Goal: Find specific page/section: Find specific page/section

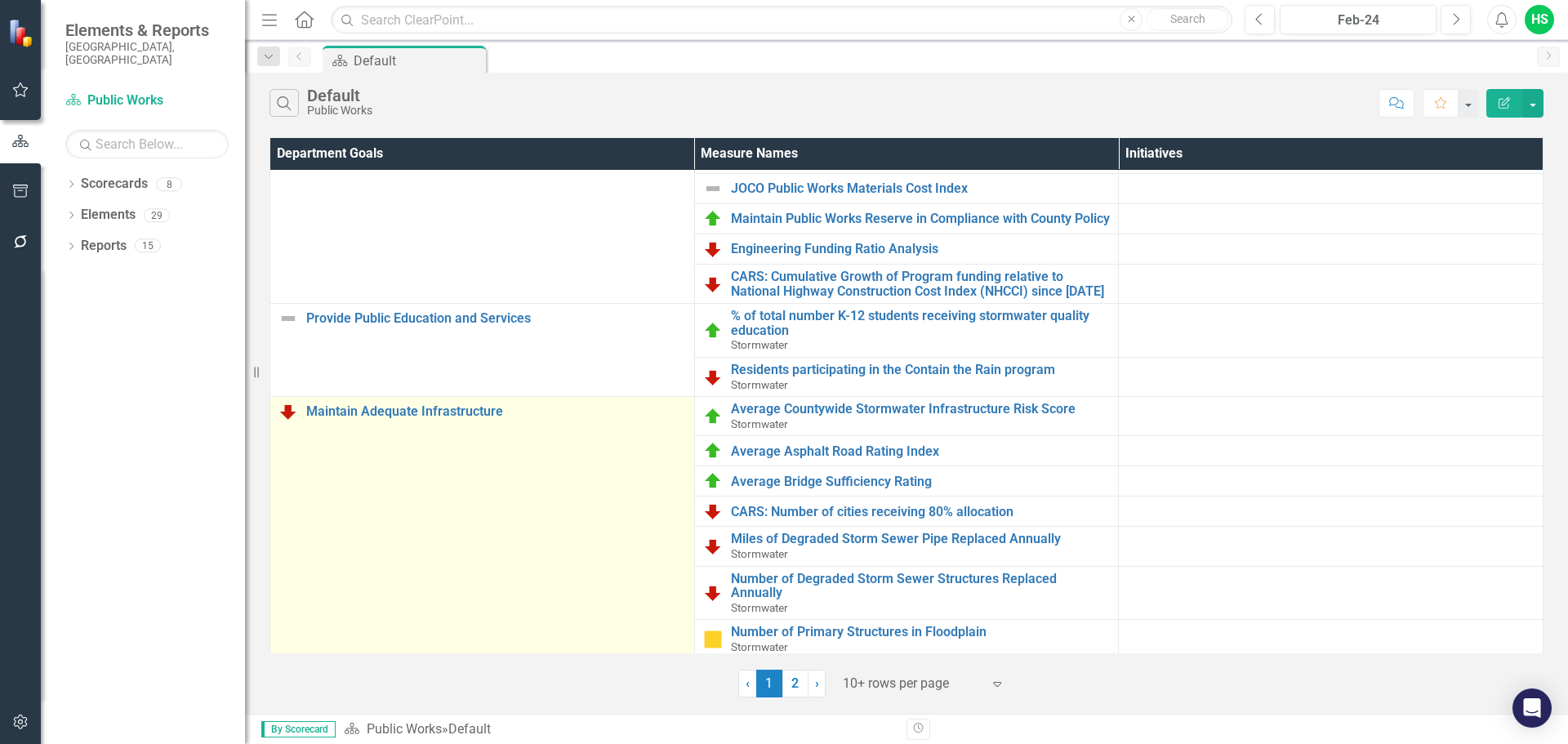
scroll to position [112, 0]
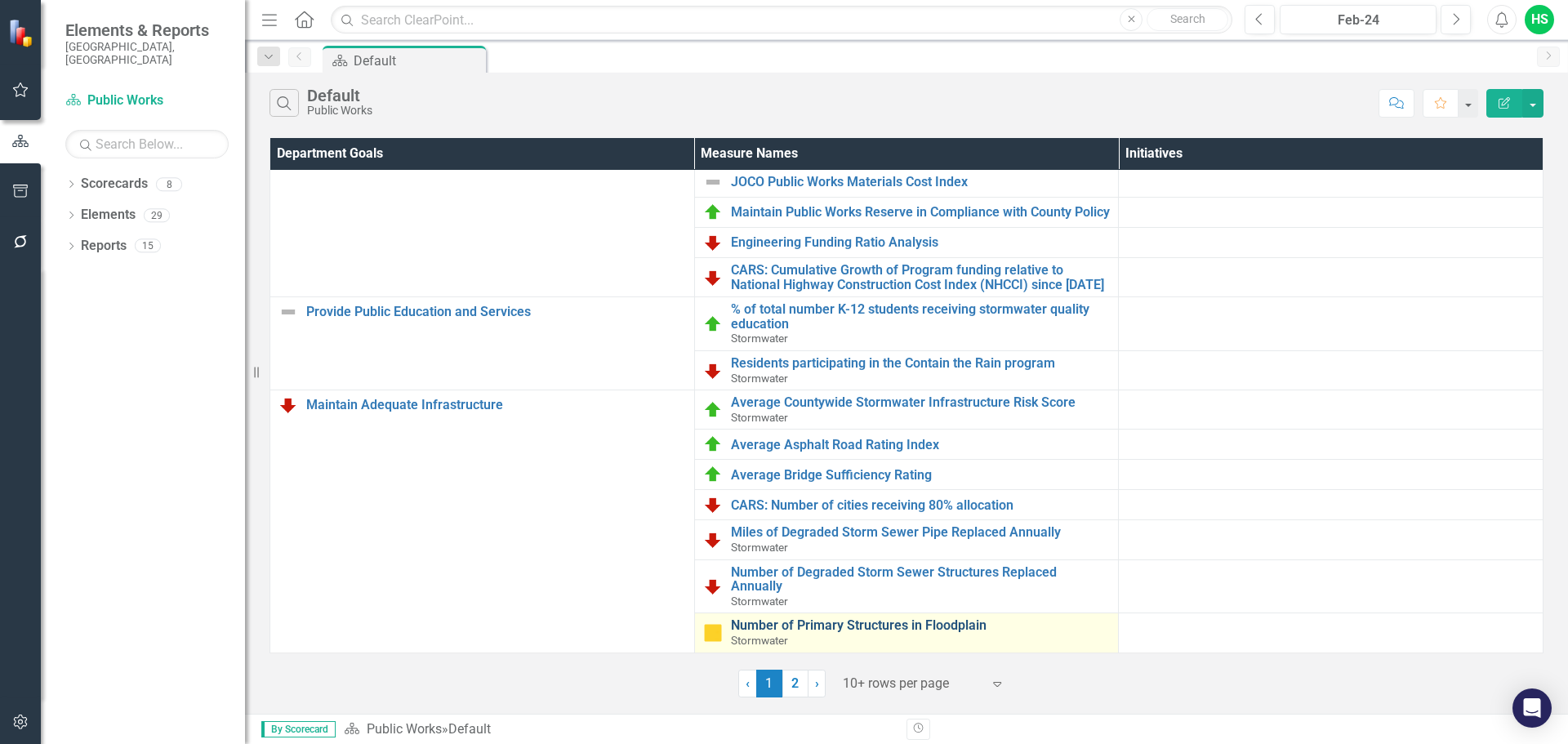
click at [794, 630] on link "Number of Primary Structures in Floodplain" at bounding box center [920, 625] width 379 height 14
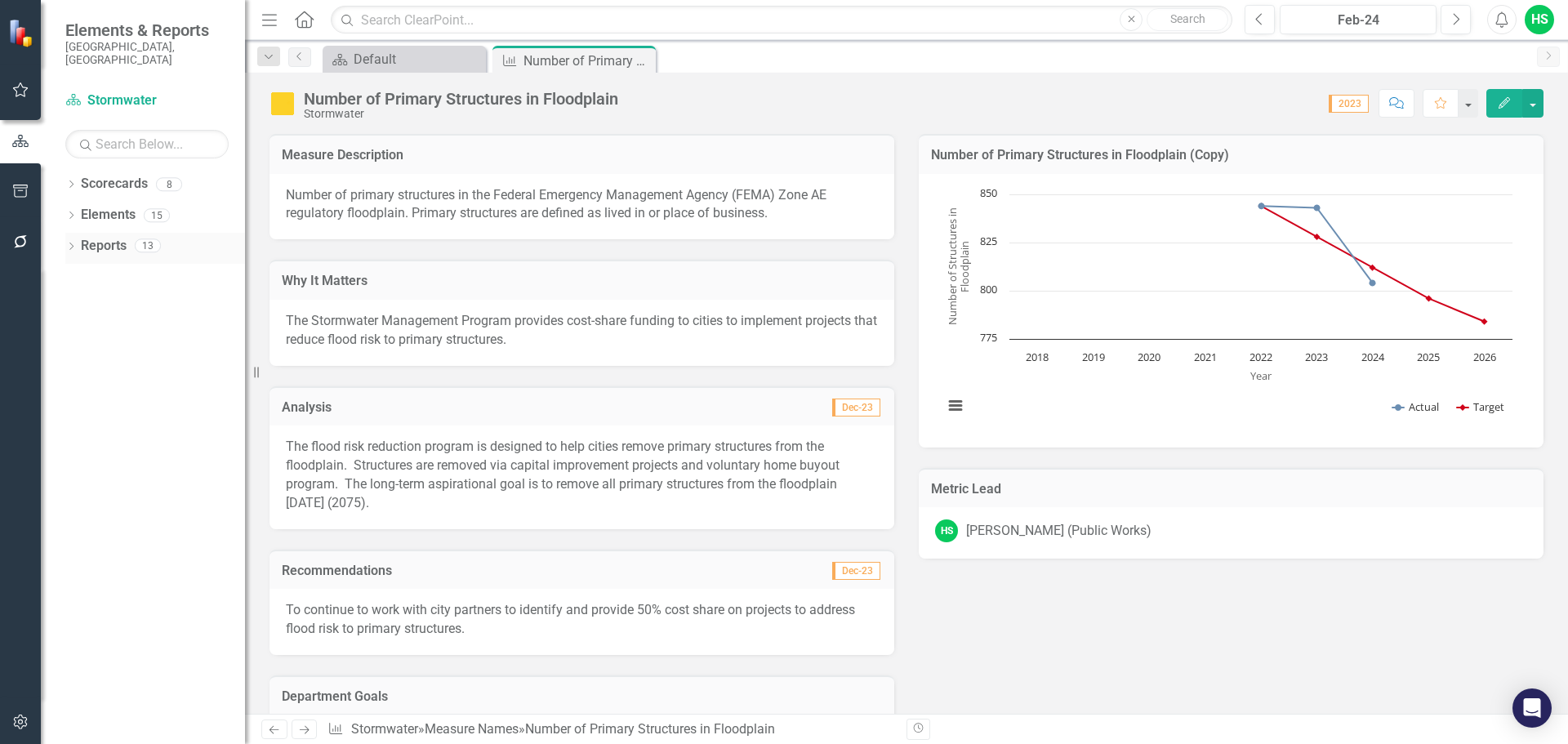
click at [97, 237] on link "Reports" at bounding box center [103, 246] width 46 height 19
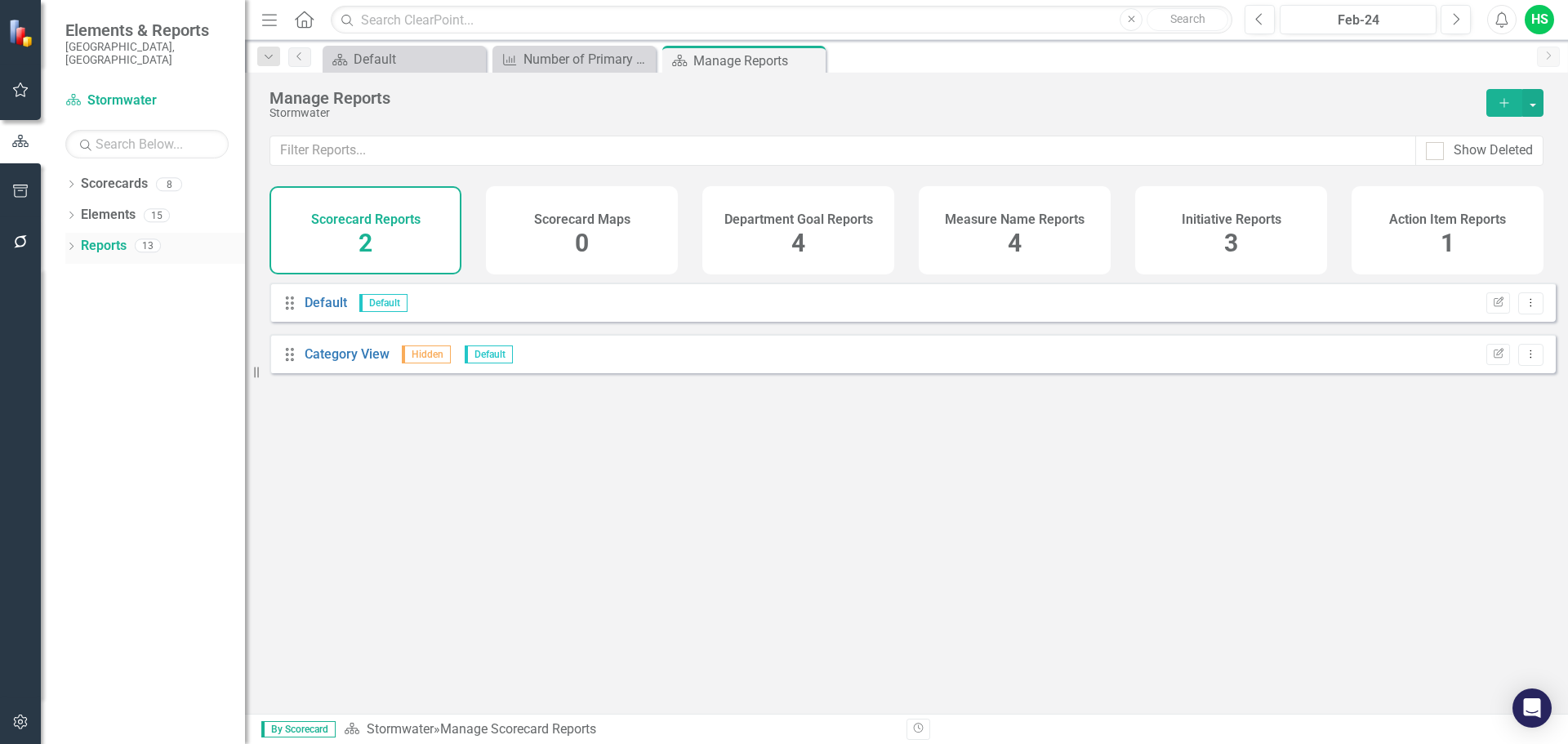
click at [71, 243] on icon "Dropdown" at bounding box center [71, 248] width 12 height 9
click at [146, 358] on link "Measure Name Measure" at bounding box center [125, 367] width 74 height 19
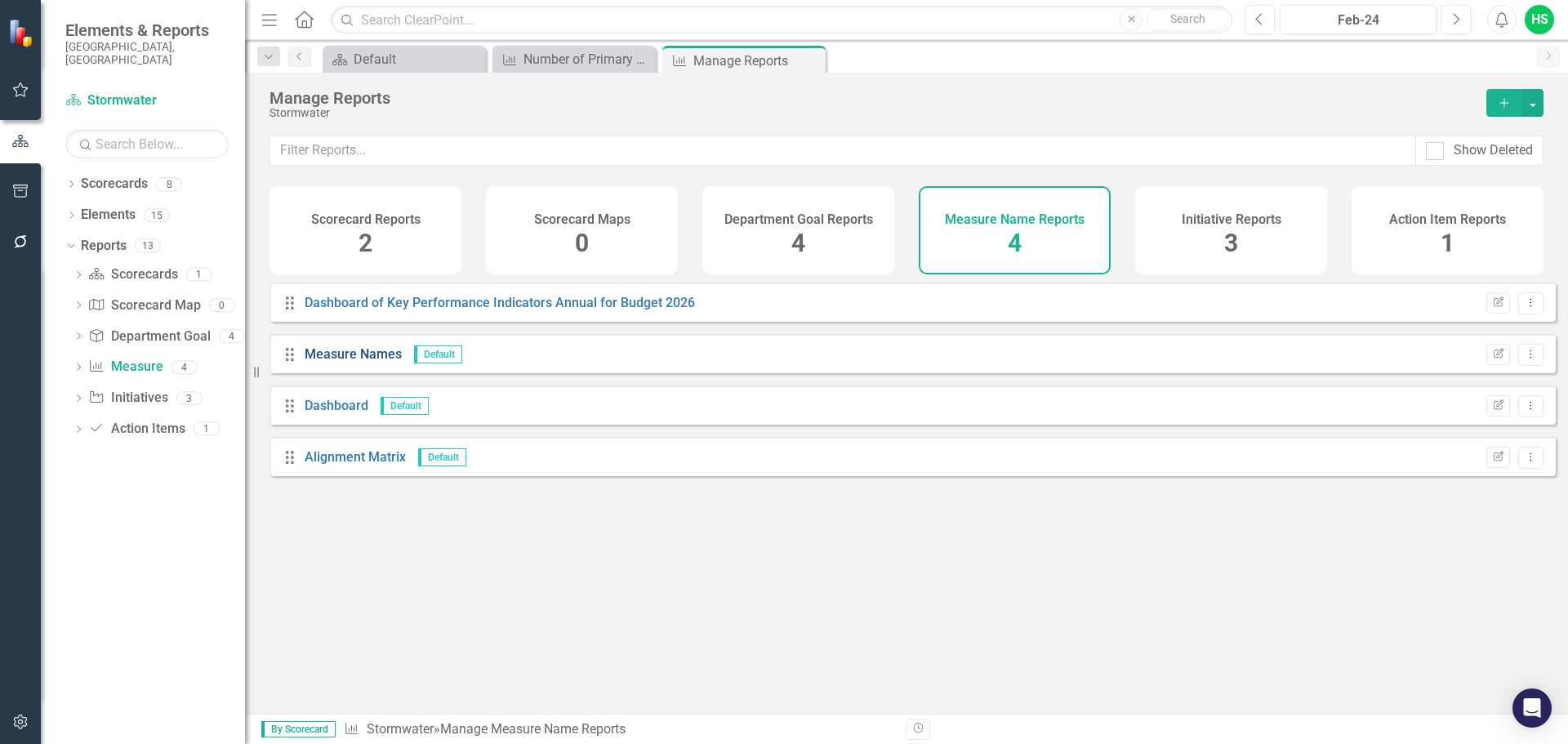
click at [356, 362] on link "Measure Names" at bounding box center [352, 353] width 97 height 15
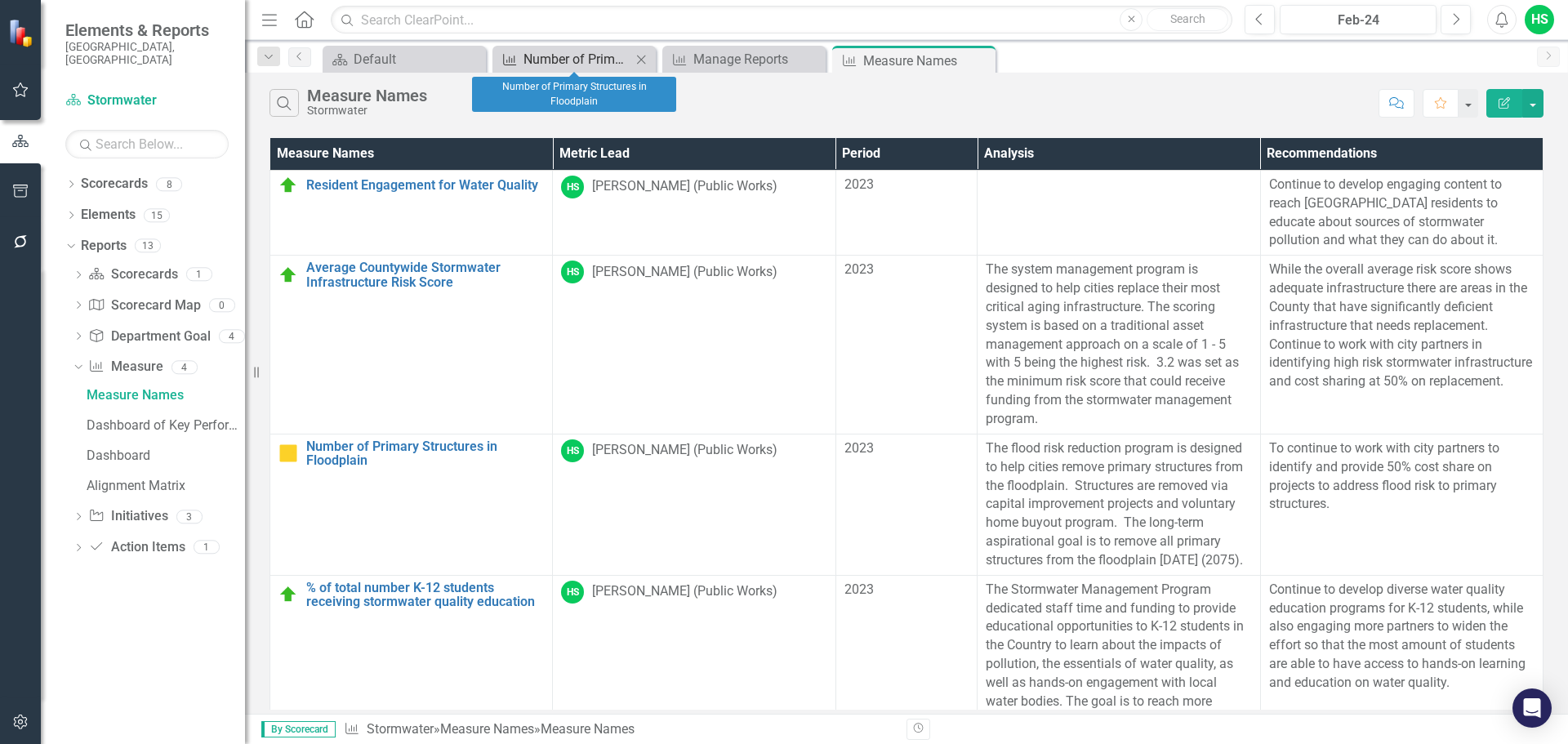
click at [600, 58] on div "Number of Primary Structures in Floodplain" at bounding box center [577, 59] width 108 height 21
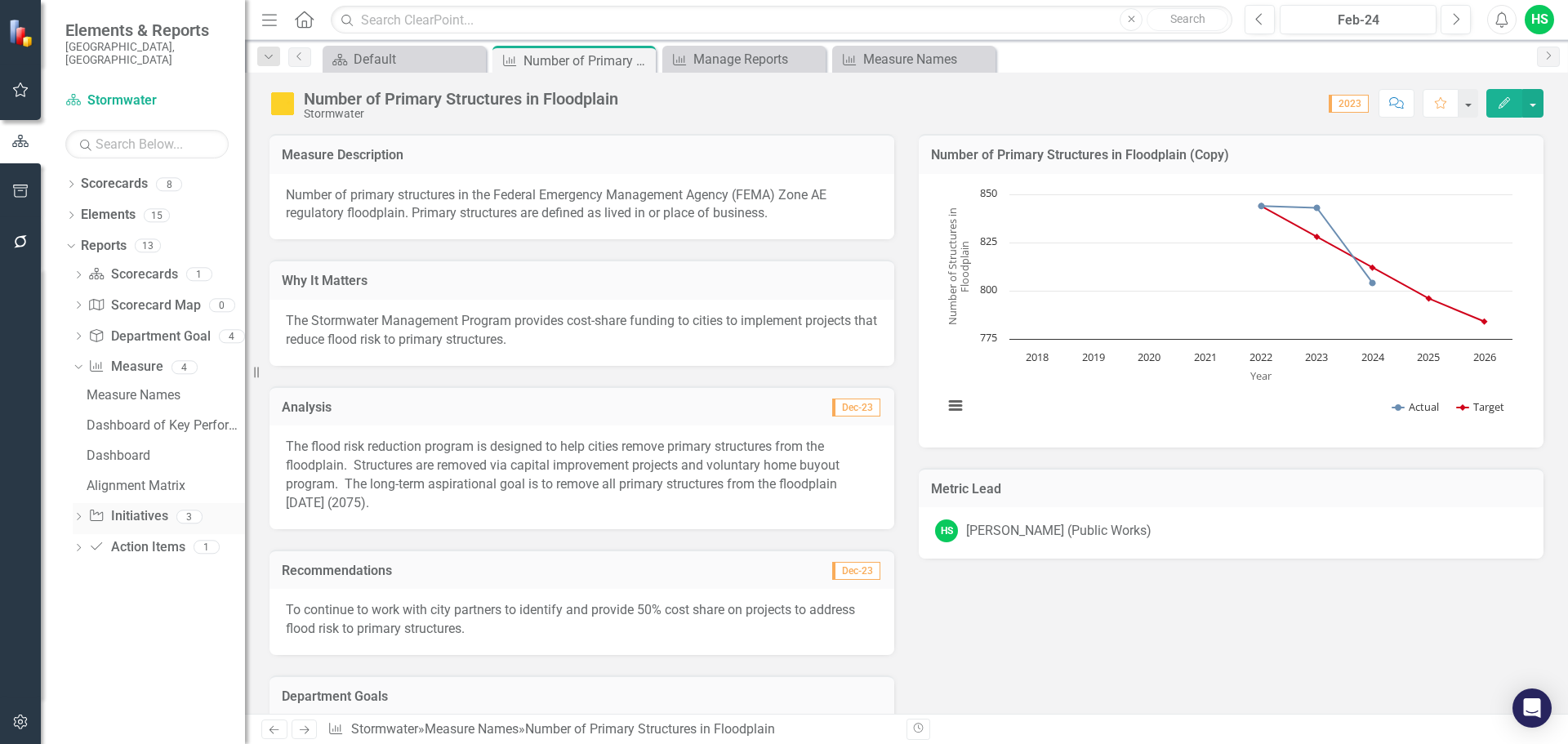
click at [134, 507] on link "Initiative Initiatives" at bounding box center [127, 516] width 79 height 19
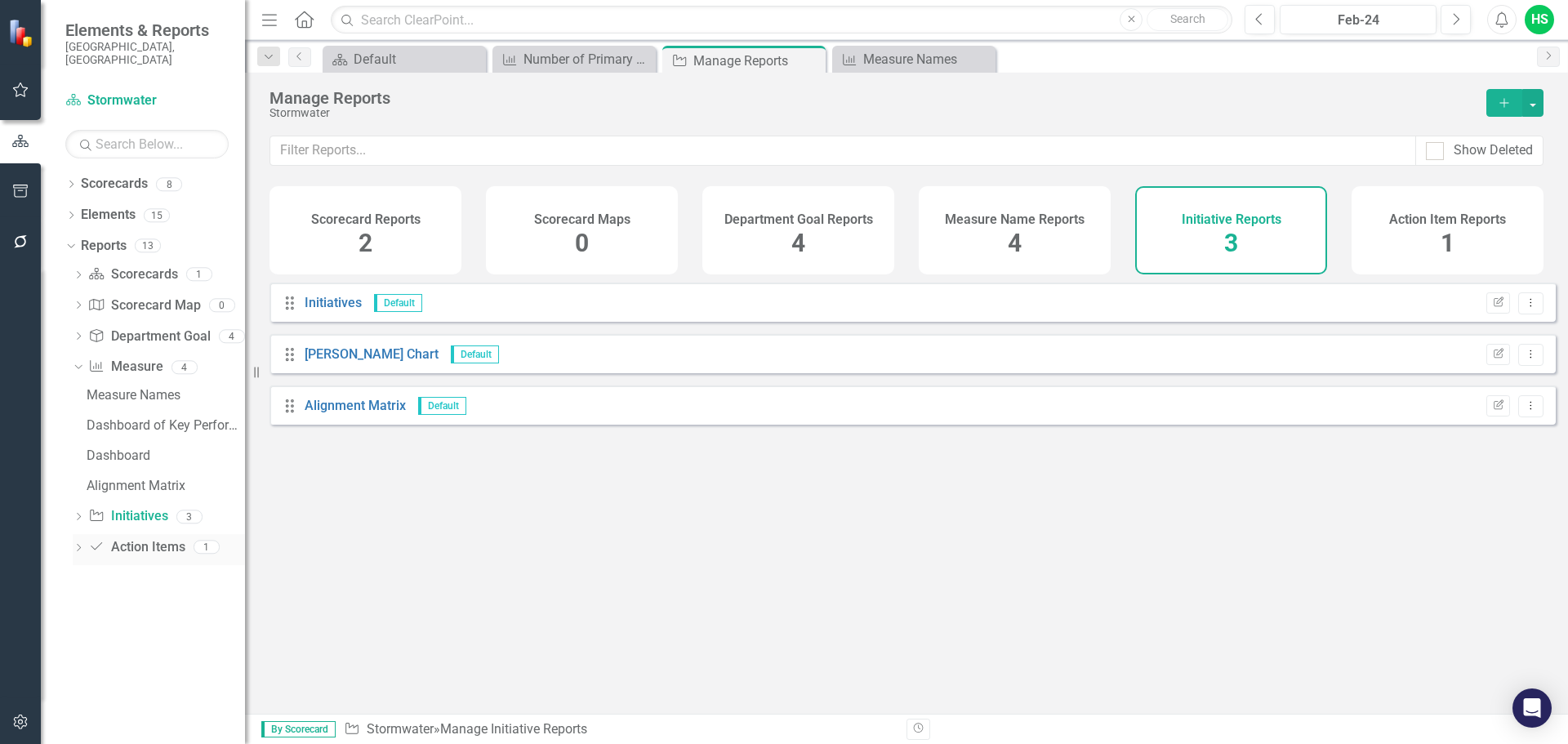
click at [123, 538] on link "Action Item Action Items" at bounding box center [136, 547] width 96 height 19
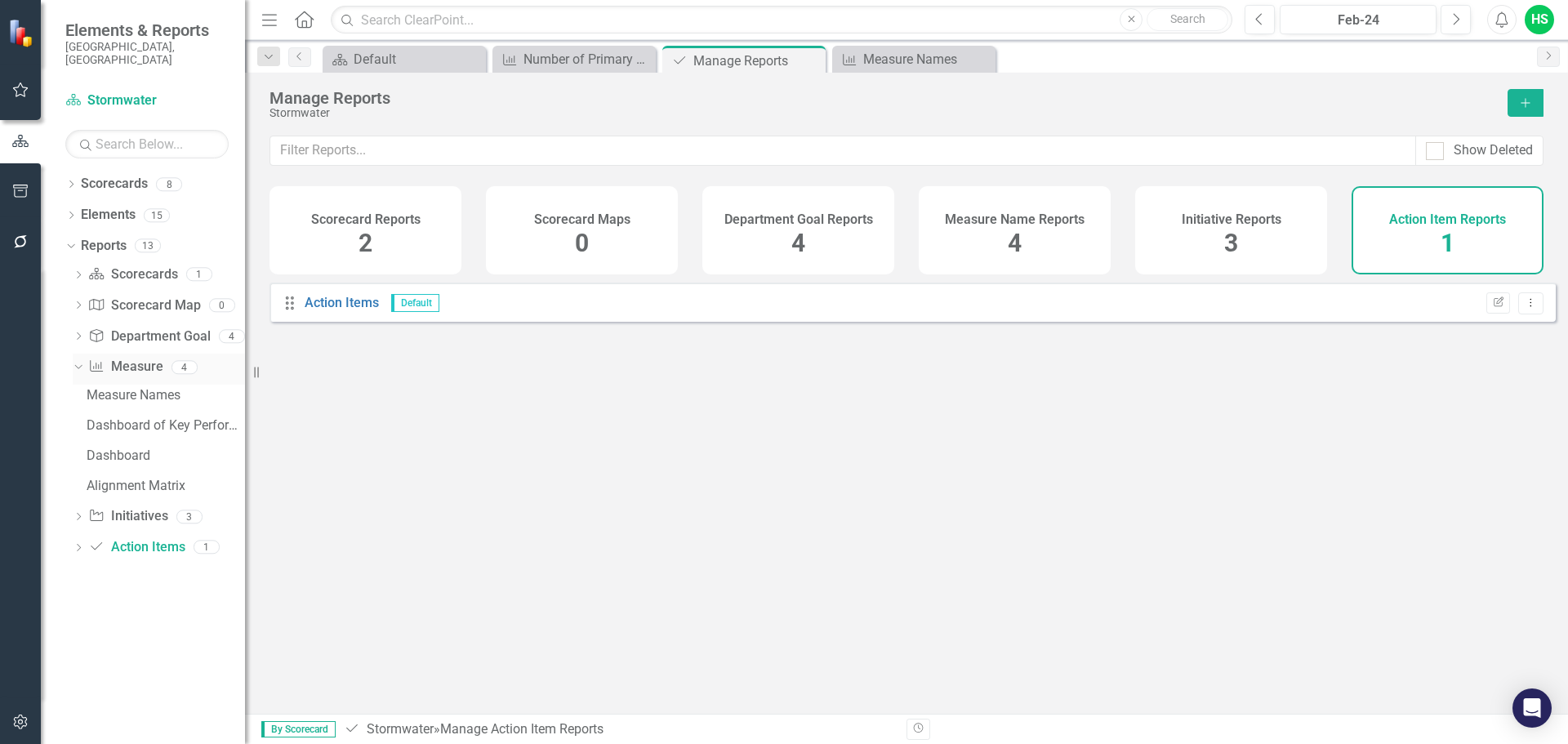
click at [136, 358] on link "Measure Name Measure" at bounding box center [125, 367] width 74 height 19
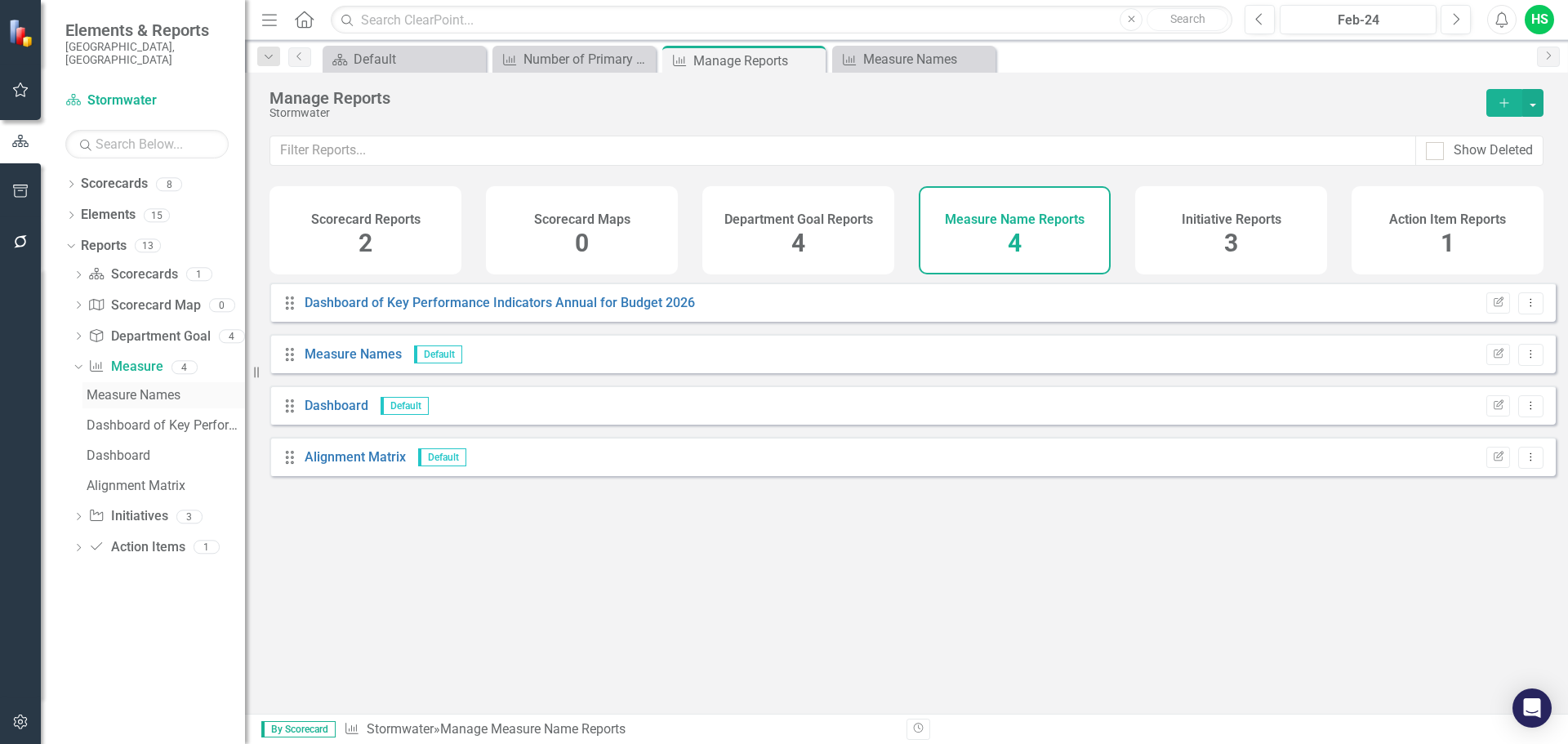
click at [141, 387] on div "Measure Names" at bounding box center [166, 395] width 158 height 14
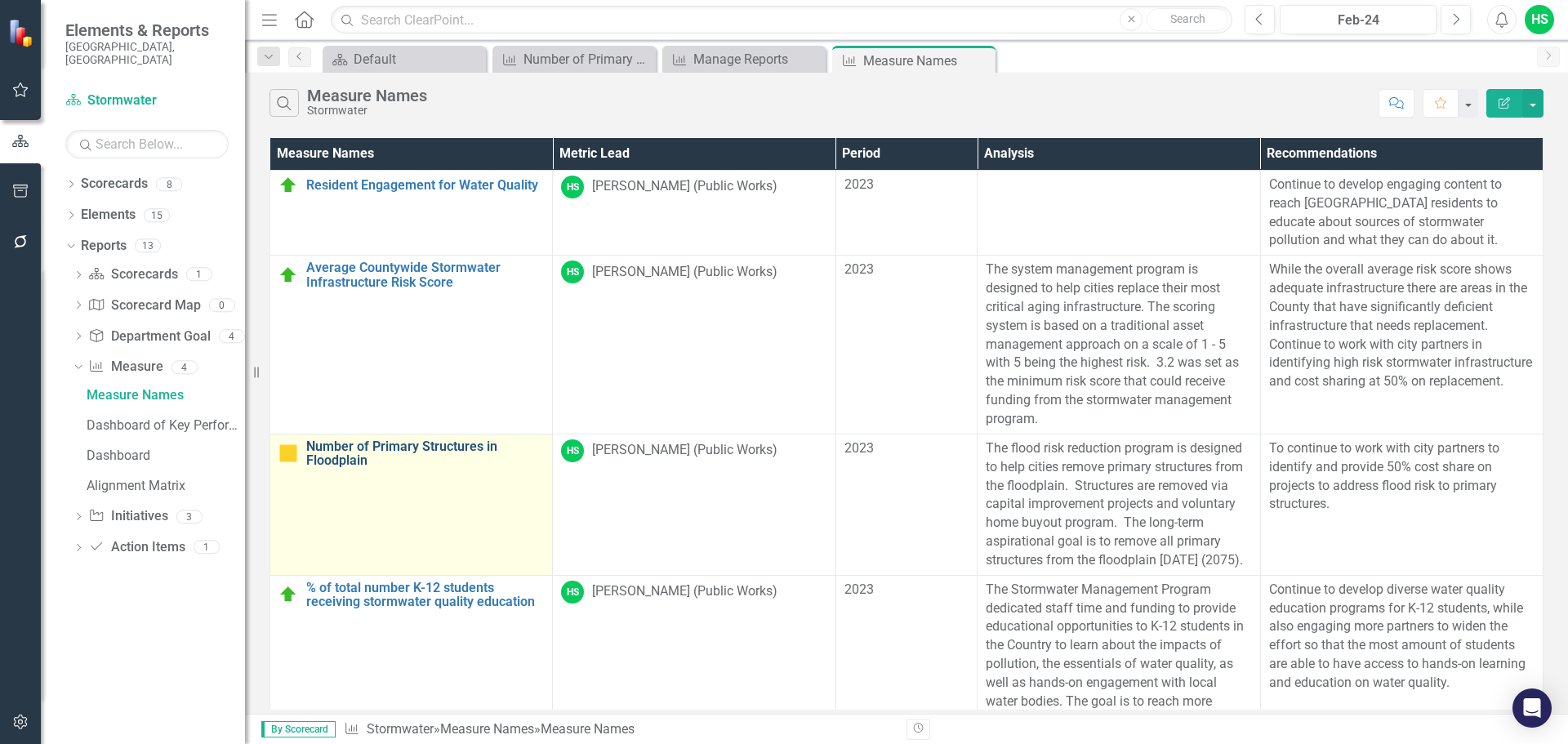
click at [343, 452] on link "Number of Primary Structures in Floodplain" at bounding box center [425, 453] width 237 height 29
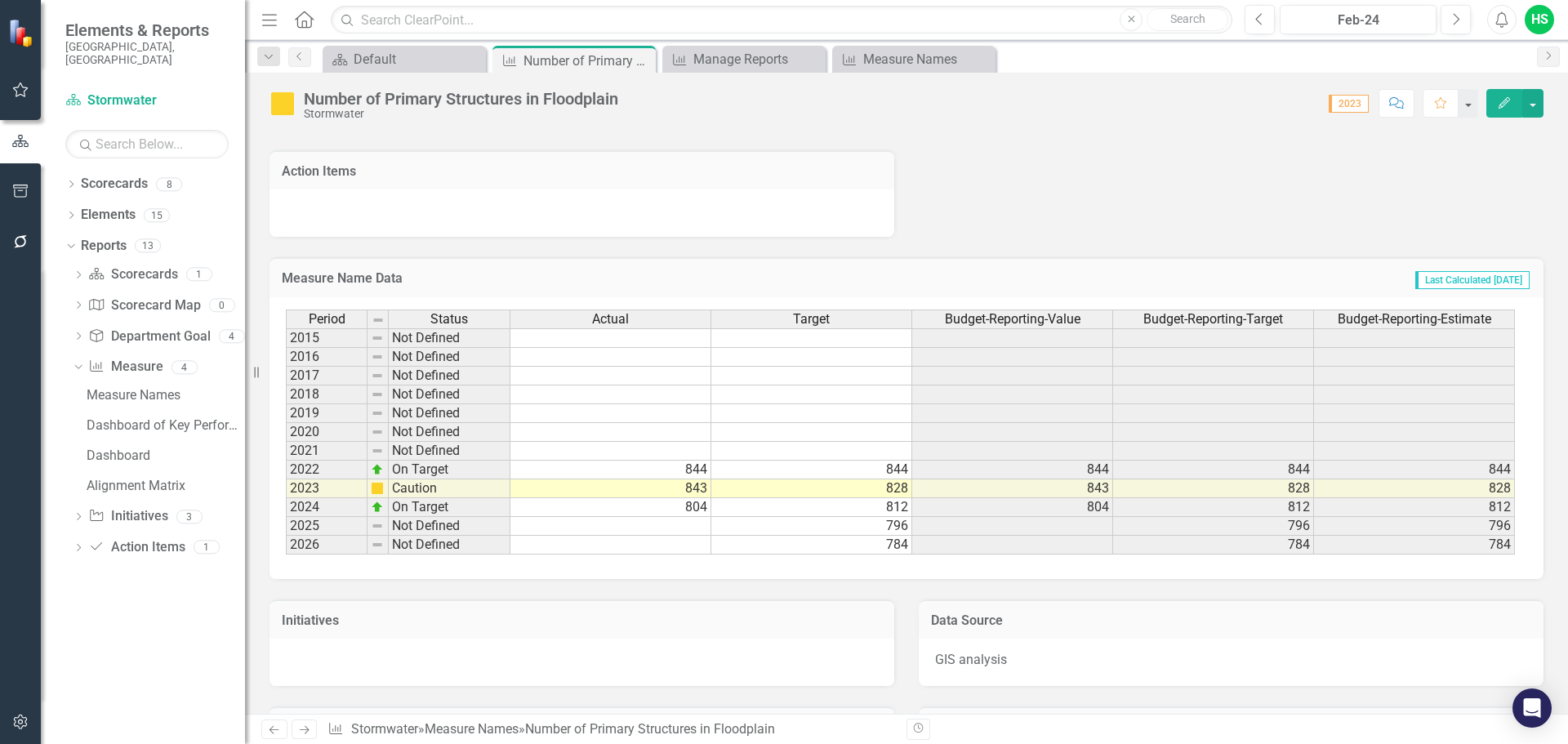
scroll to position [979, 0]
